Goal: Task Accomplishment & Management: Manage account settings

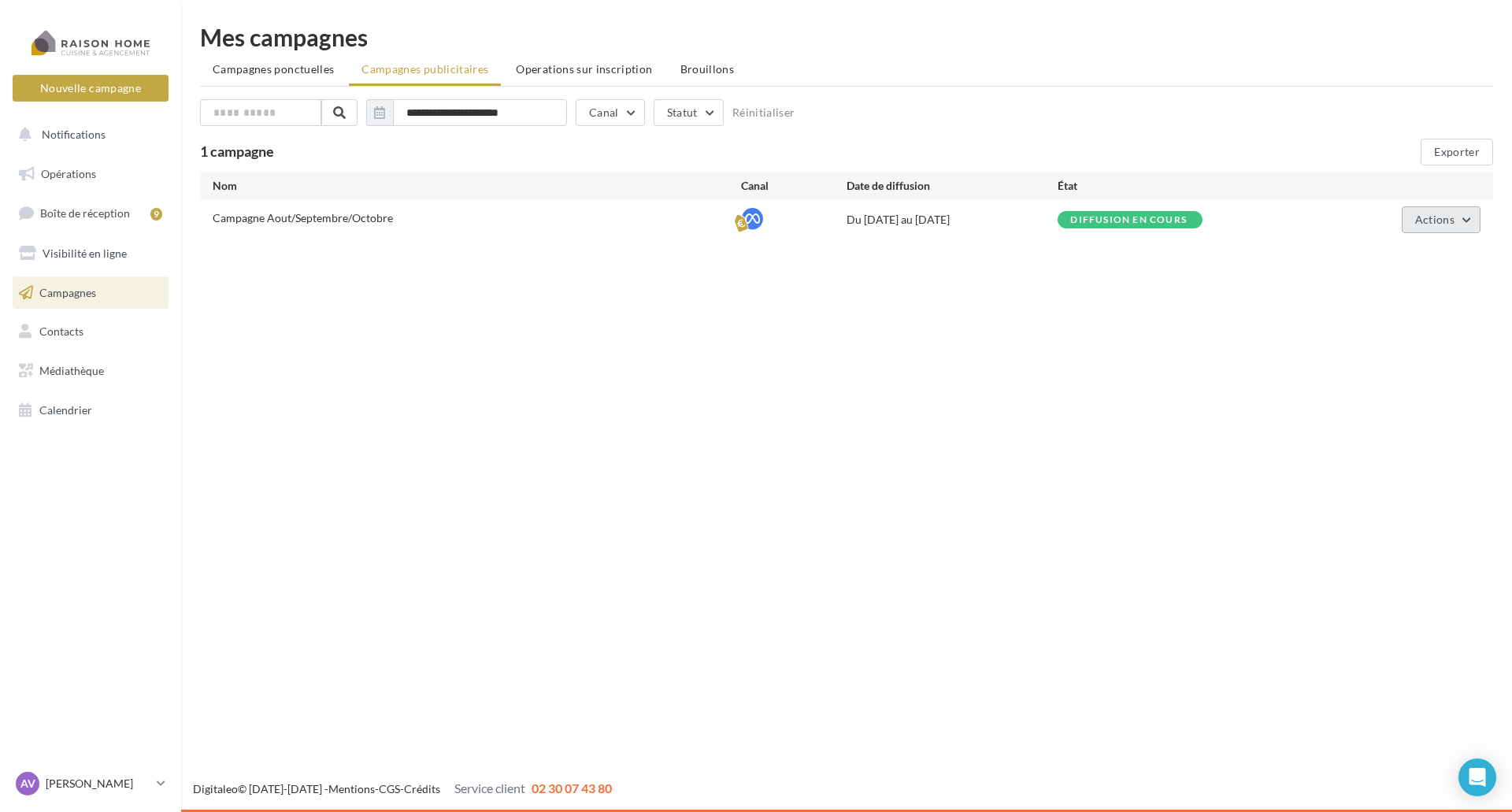
click at [1461, 223] on button "Actions" at bounding box center [1441, 219] width 79 height 27
click at [1435, 298] on button "Voir les résultats" at bounding box center [1401, 298] width 157 height 41
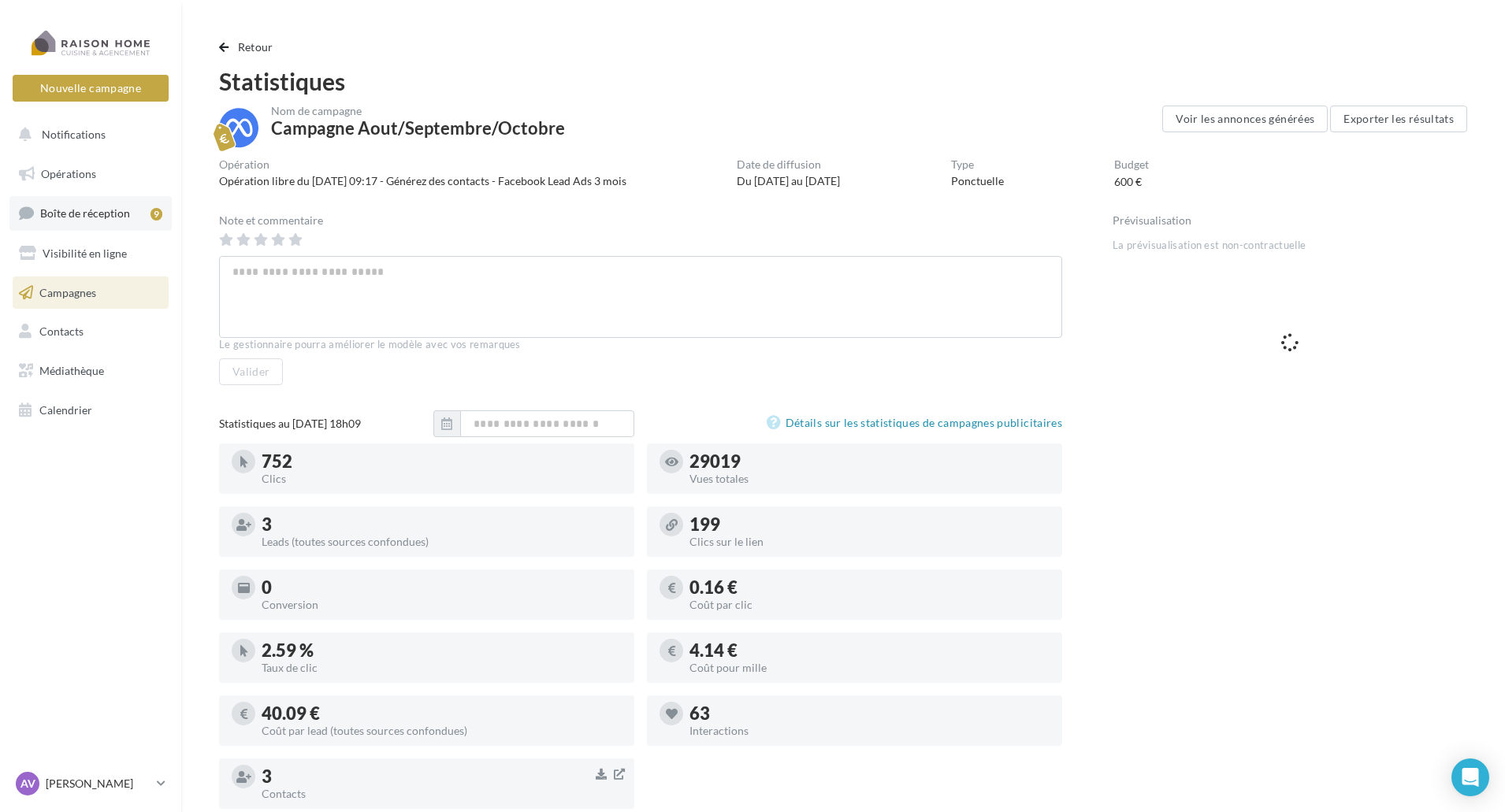
click at [110, 215] on span "Boîte de réception" at bounding box center [85, 213] width 90 height 13
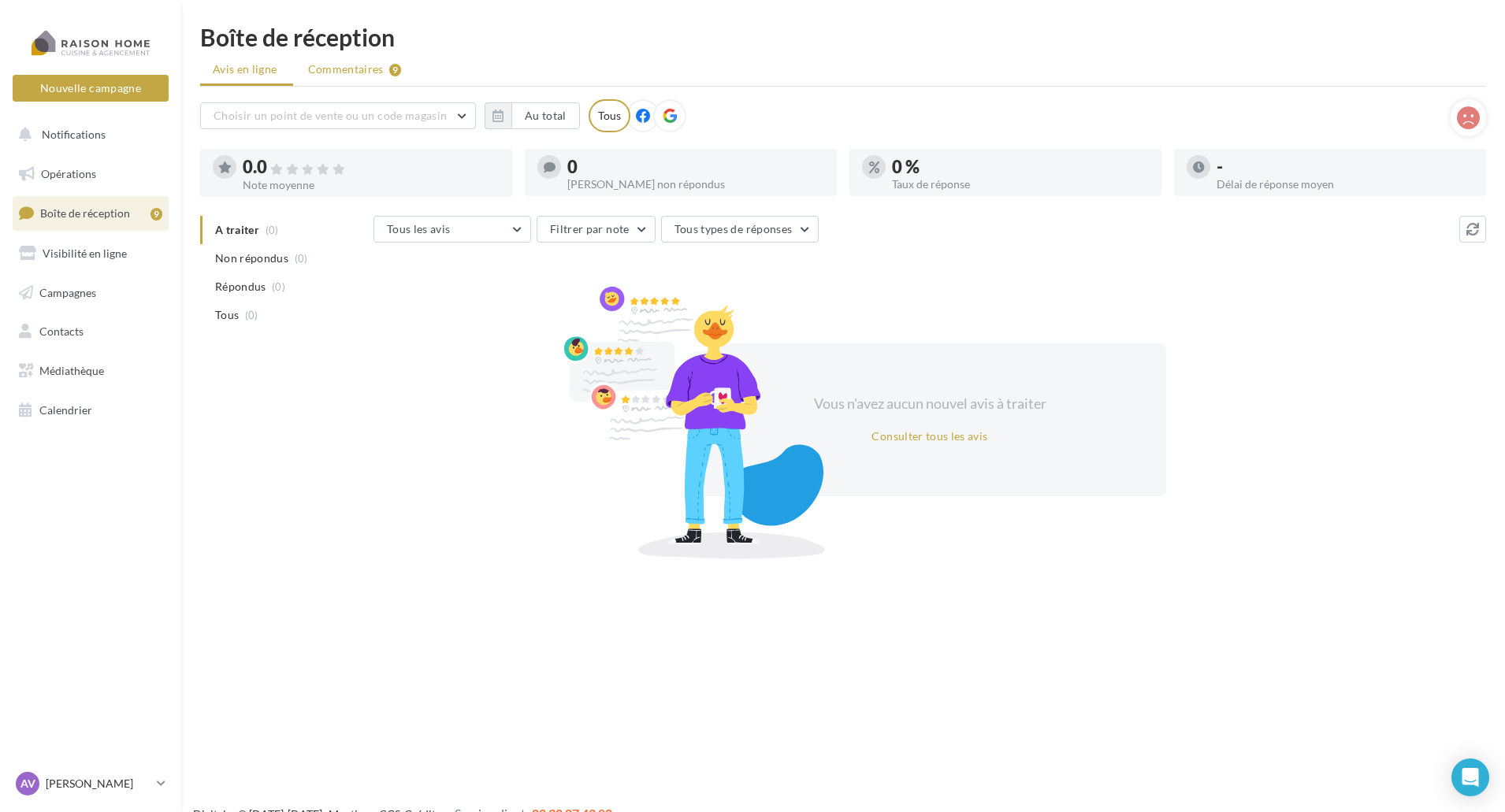
click at [352, 72] on span "Commentaires" at bounding box center [346, 68] width 76 height 15
